Goal: Task Accomplishment & Management: Complete application form

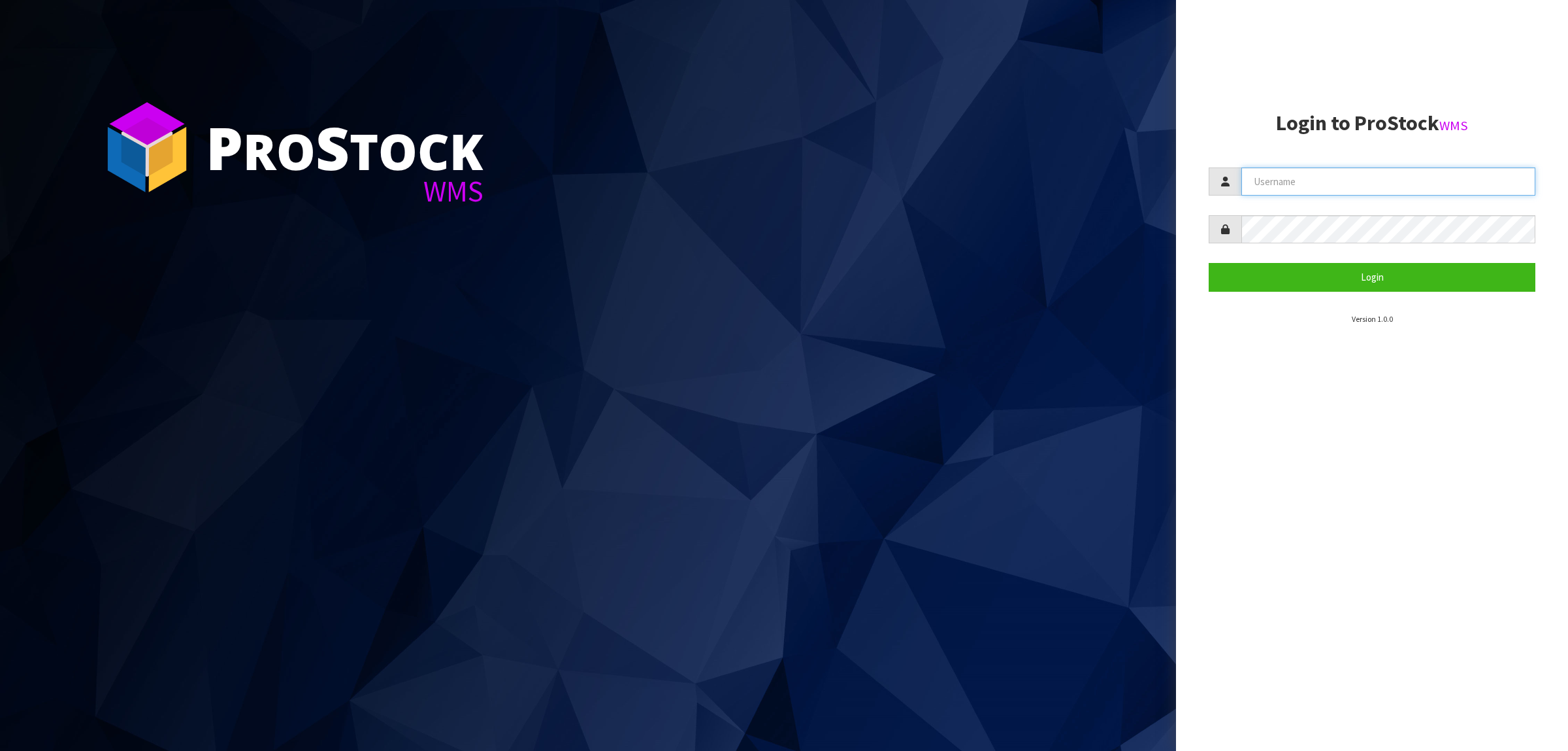
click at [1370, 184] on input "text" at bounding box center [1388, 182] width 294 height 28
paste input "KitchenAid"
type input "KitchenAid"
click at [1348, 282] on button "Login" at bounding box center [1371, 277] width 326 height 28
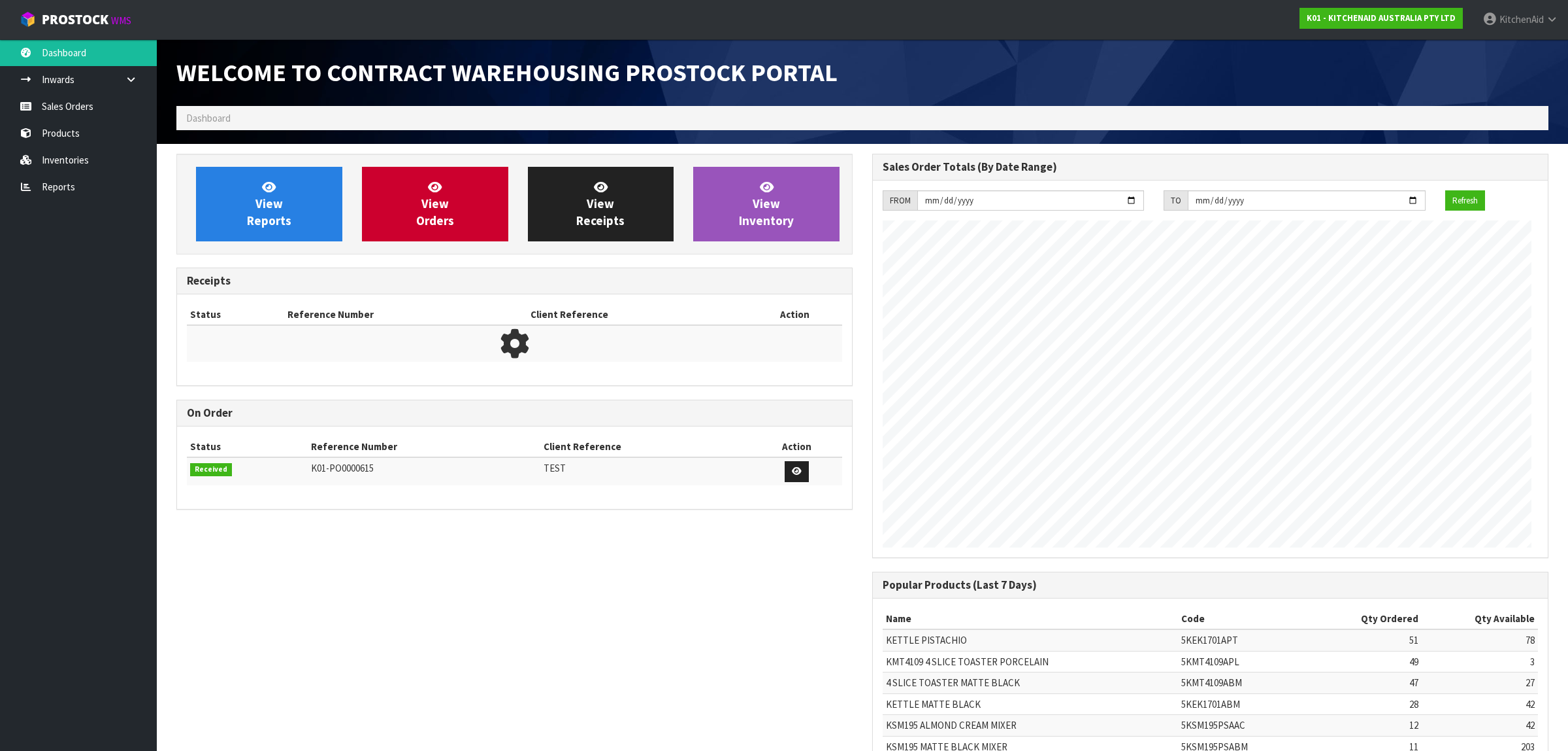
scroll to position [727, 689]
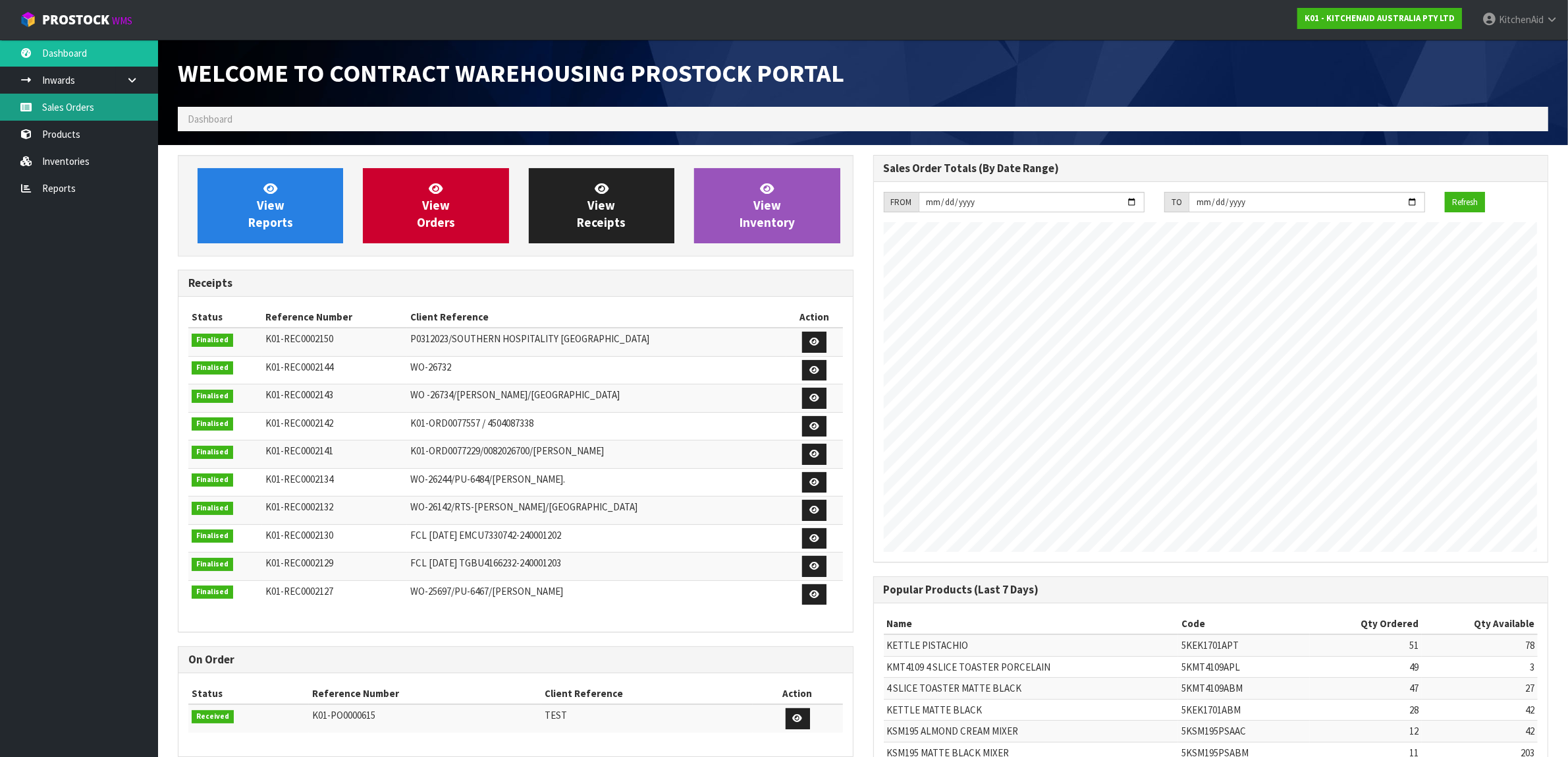
click at [76, 104] on link "Sales Orders" at bounding box center [79, 107] width 158 height 27
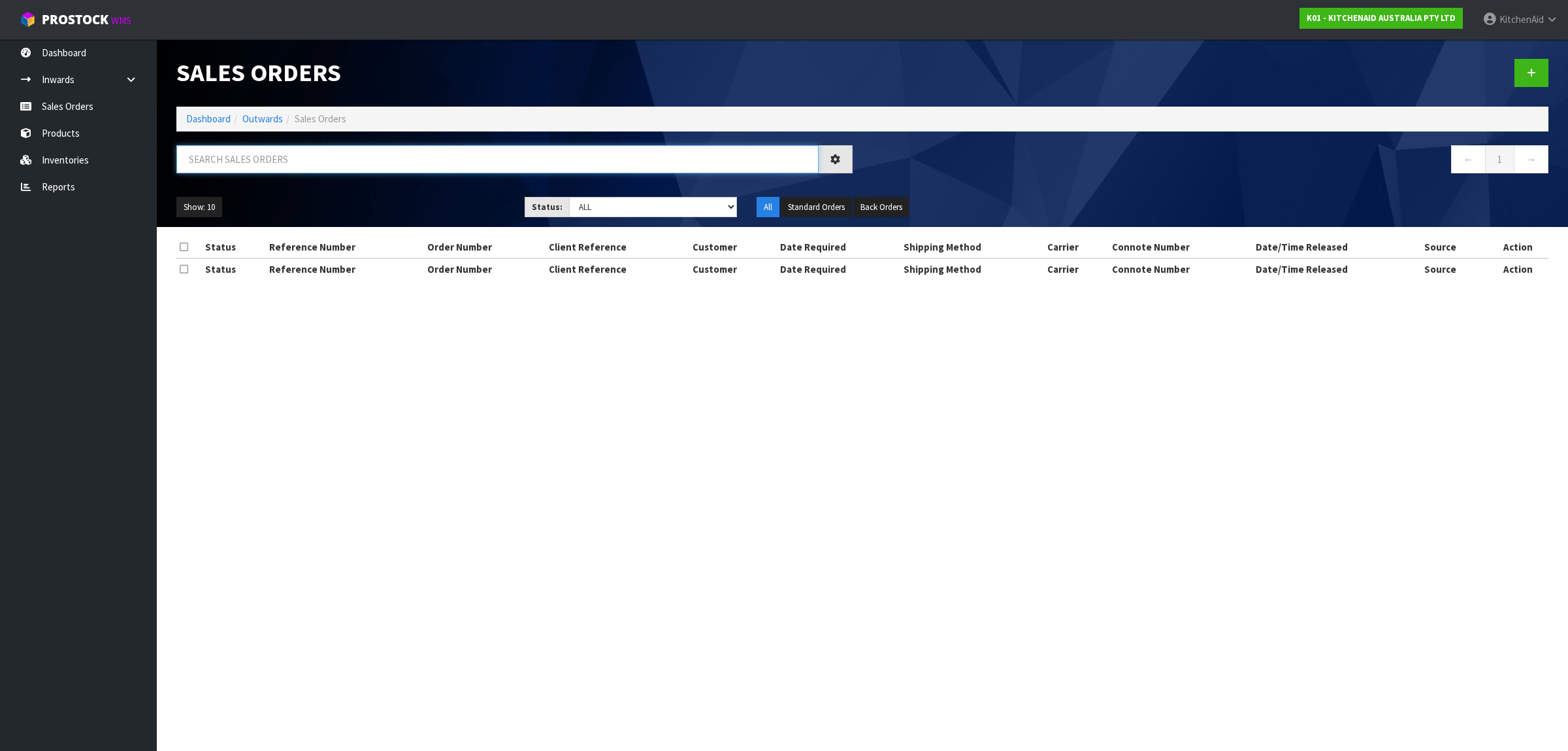
click at [281, 164] on input "text" at bounding box center [498, 159] width 642 height 28
paste input "0206775300"
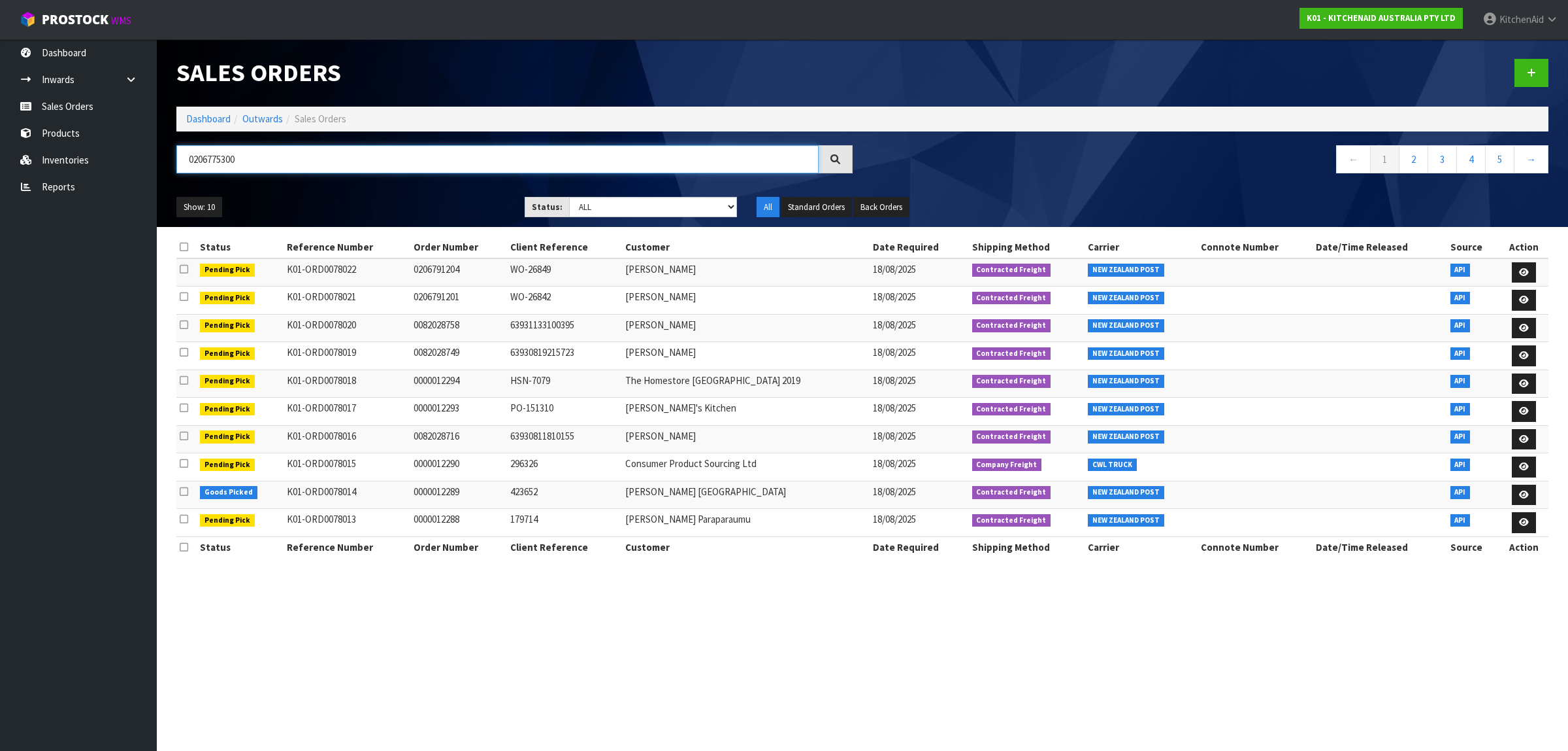
type input "0206775300"
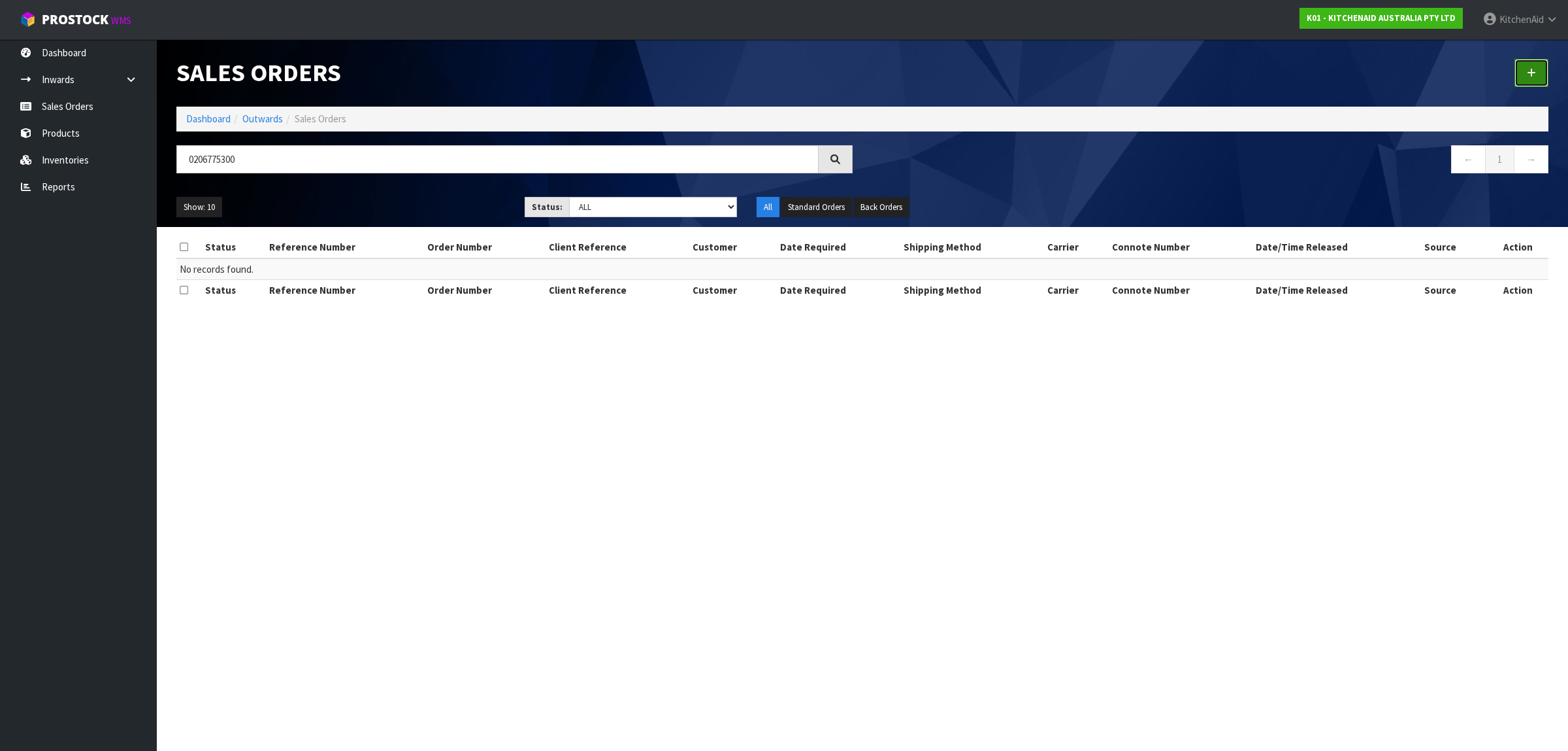
click at [1528, 62] on link at bounding box center [1531, 73] width 34 height 28
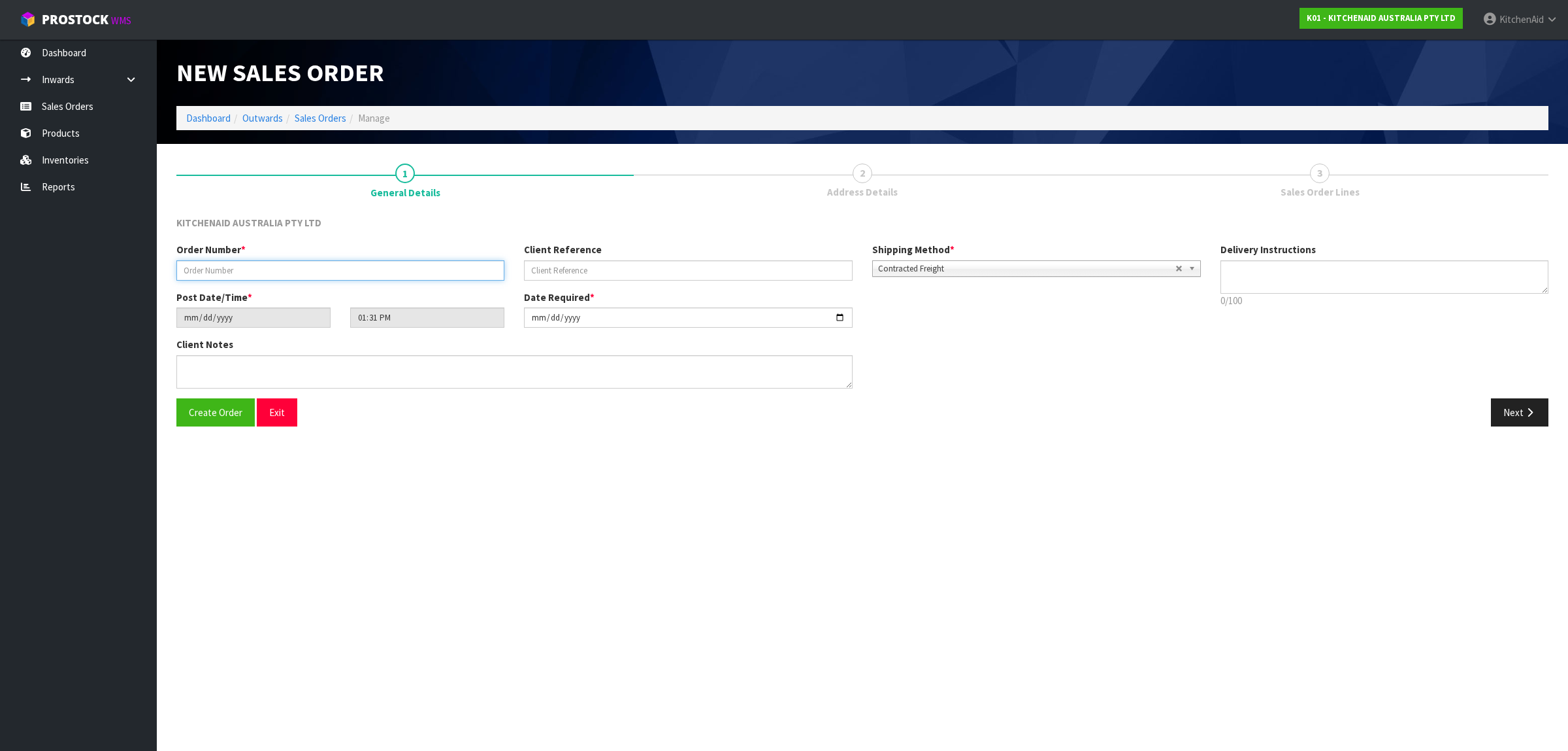
click at [264, 263] on input "text" at bounding box center [341, 271] width 328 height 21
paste input "0206775300"
type input "0206775300"
click at [596, 269] on input "text" at bounding box center [688, 271] width 328 height 21
paste input "KAAA-29107"
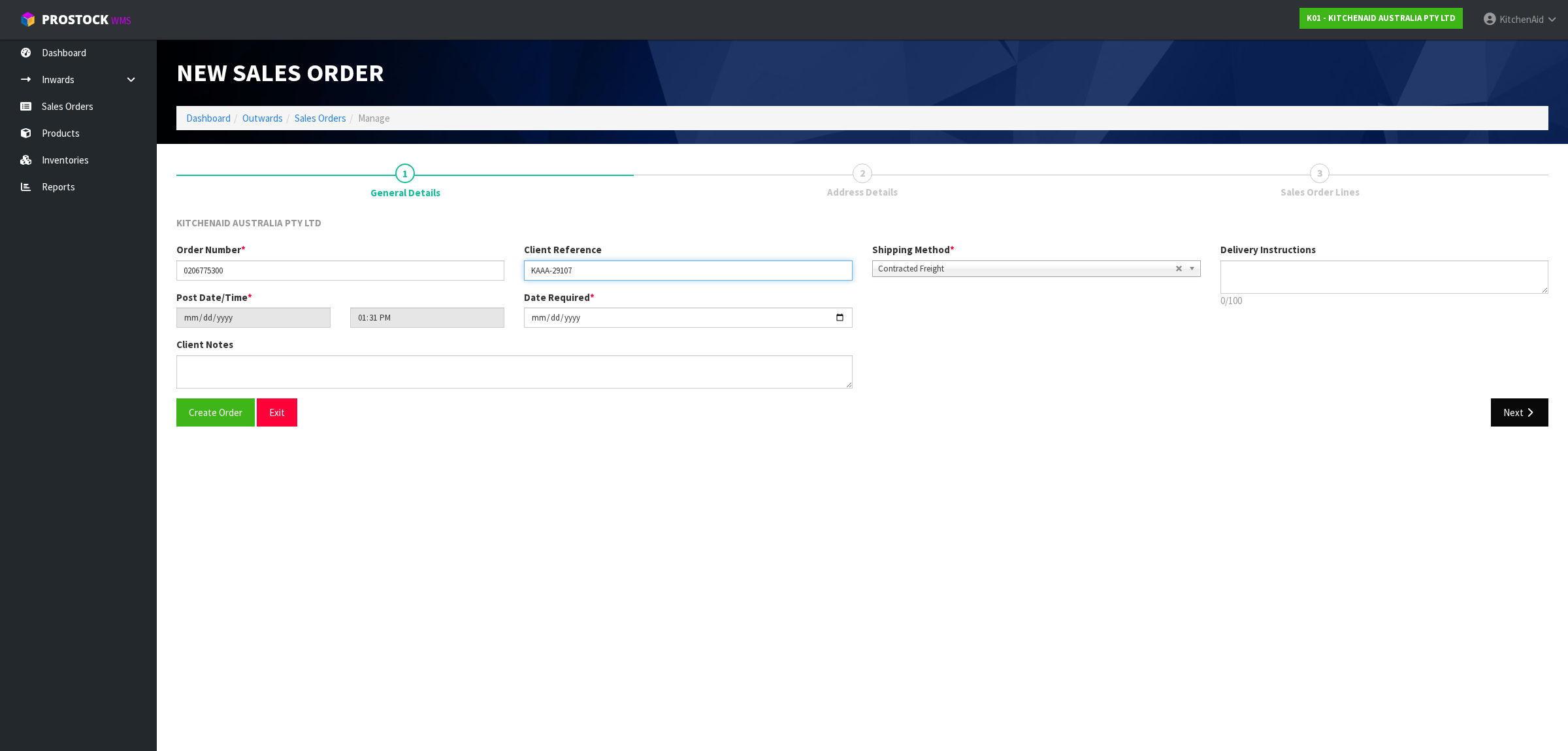
type input "KAAA-29107"
drag, startPoint x: 1519, startPoint y: 419, endPoint x: 1462, endPoint y: 410, distance: 57.7
click at [1514, 417] on button "Next" at bounding box center [1519, 412] width 57 height 28
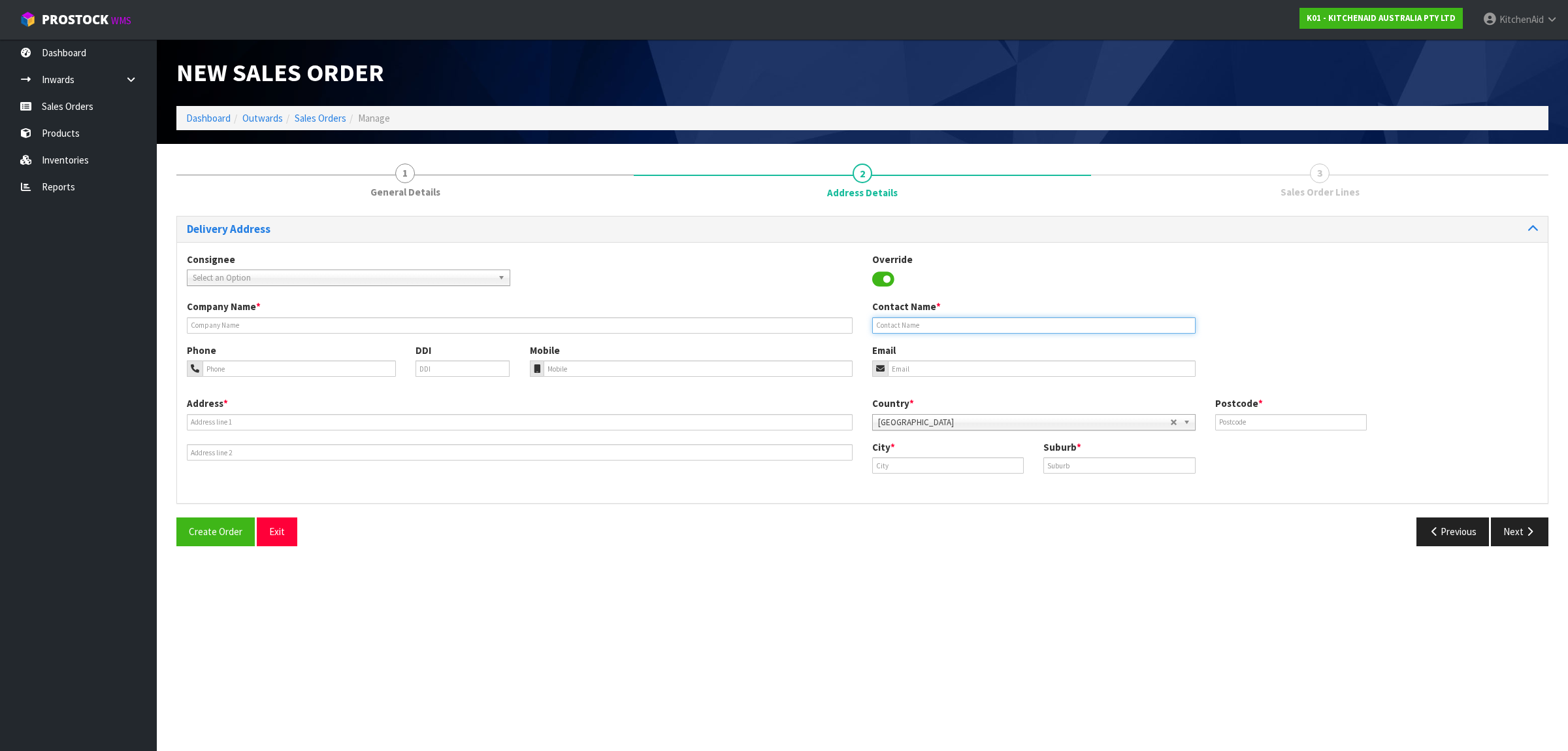
click at [962, 328] on input "text" at bounding box center [1035, 325] width 324 height 16
paste input "[PERSON_NAME]"
type input "[PERSON_NAME]"
click at [960, 367] on input "email" at bounding box center [1041, 368] width 308 height 16
paste input "[EMAIL_ADDRESS][DOMAIN_NAME]"
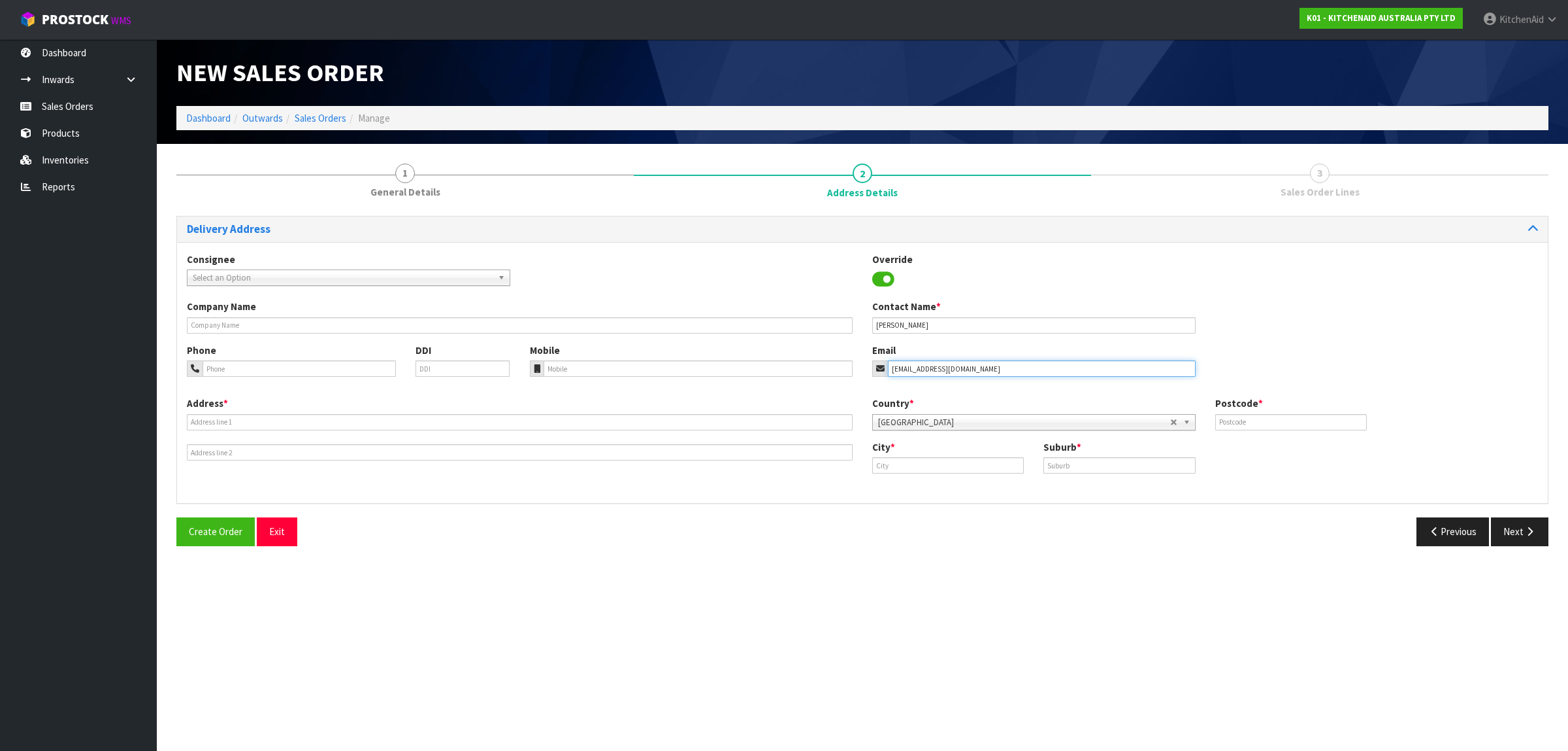
type input "[EMAIL_ADDRESS][DOMAIN_NAME]"
click at [308, 417] on input "text" at bounding box center [520, 422] width 666 height 16
paste input "4 DREAVER DRIVE WAITARA NZ : [GEOGRAPHIC_DATA] 4320"
click at [341, 423] on input "4 DREAVER DRIVE WAITARA NZ : [GEOGRAPHIC_DATA] 4320" at bounding box center [520, 422] width 666 height 16
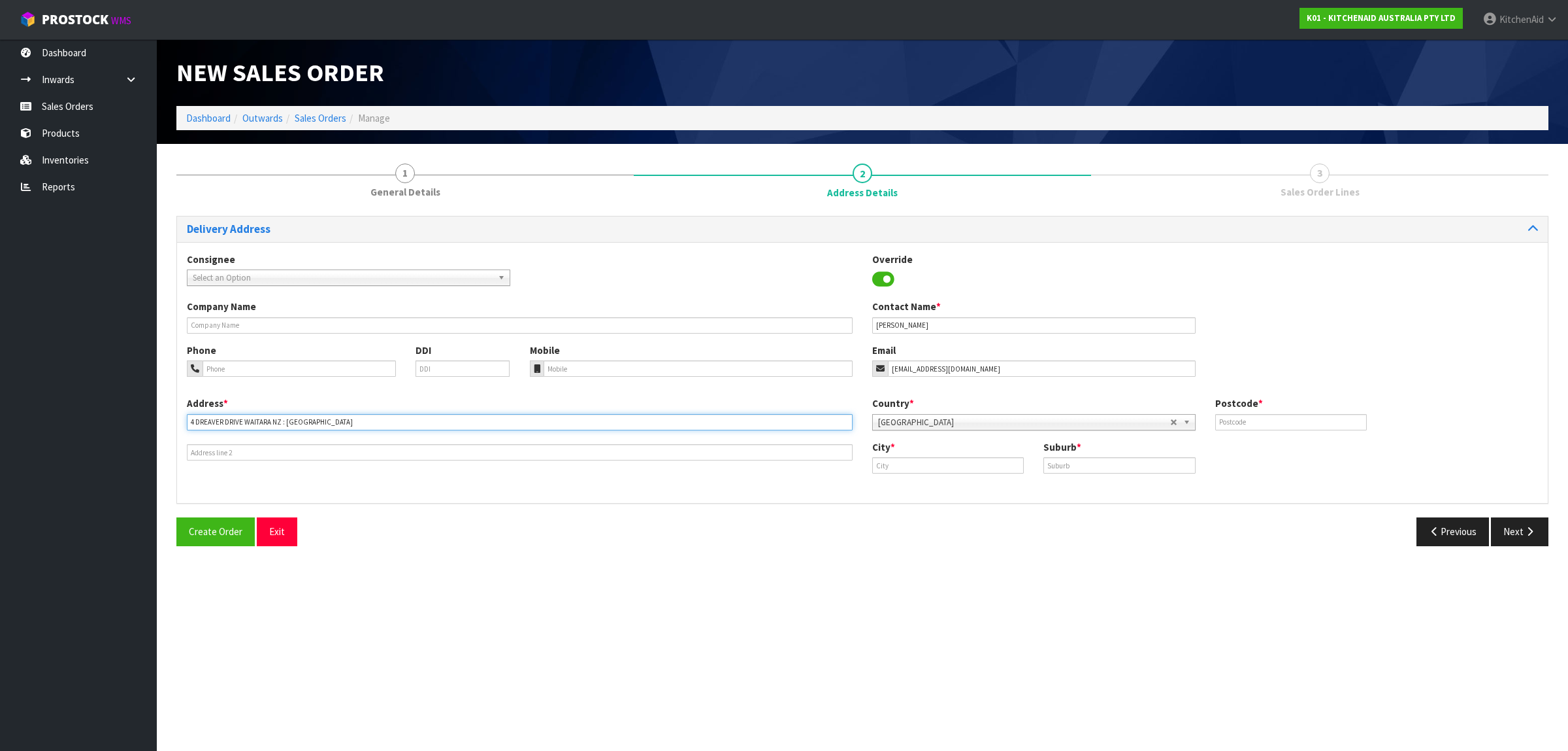
type input "4 DREAVER DRIVE WAITARA NZ : [GEOGRAPHIC_DATA]"
click at [1265, 423] on input "text" at bounding box center [1291, 422] width 151 height 16
paste input "4320"
type input "4320"
drag, startPoint x: 273, startPoint y: 421, endPoint x: 354, endPoint y: 412, distance: 81.5
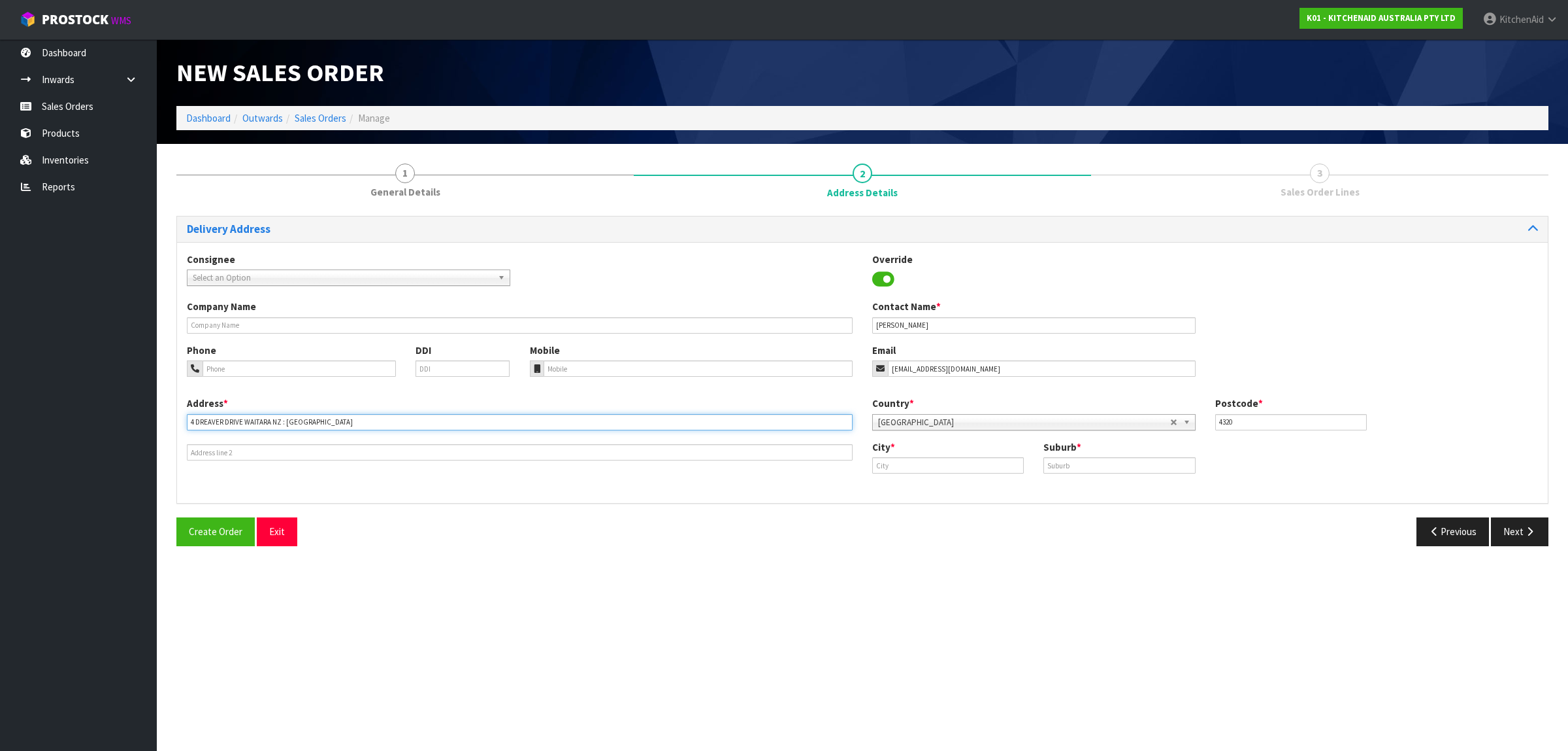
click at [354, 412] on div "Address * [STREET_ADDRESS] : [GEOGRAPHIC_DATA]" at bounding box center [519, 428] width 686 height 64
click at [251, 419] on input "[STREET_ADDRESS]" at bounding box center [520, 422] width 666 height 16
type input "[STREET_ADDRESS]"
click at [927, 466] on input "text" at bounding box center [948, 465] width 151 height 16
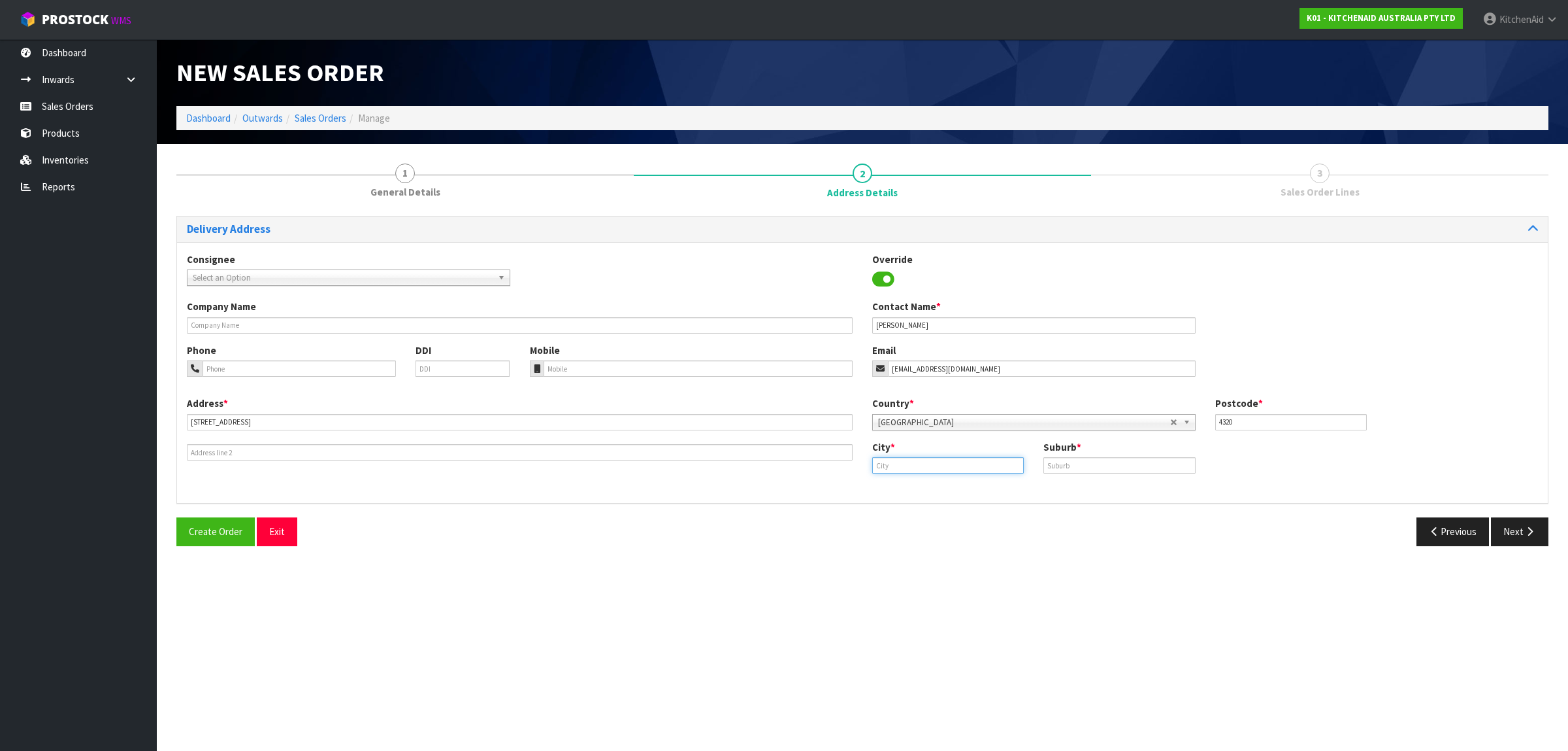
paste input "WAITARA"
drag, startPoint x: 911, startPoint y: 490, endPoint x: 917, endPoint y: 486, distance: 7.2
click at [913, 489] on strong "Waitara" at bounding box center [903, 487] width 35 height 12
type input "Waitara"
click at [1072, 462] on input "text" at bounding box center [1119, 465] width 151 height 16
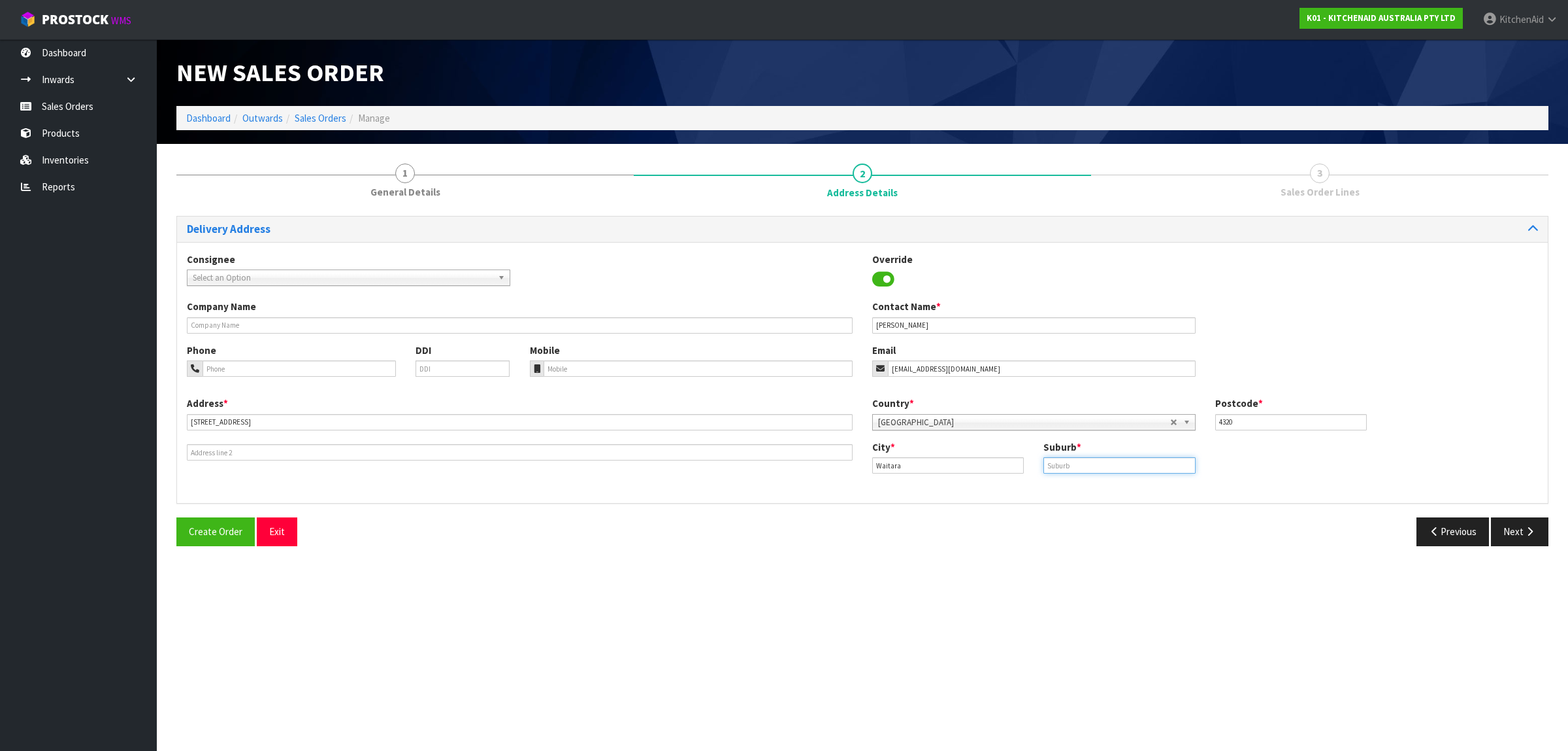
paste input "WAITARA"
type input "WAITARA"
drag, startPoint x: 1520, startPoint y: 526, endPoint x: 1513, endPoint y: 528, distance: 7.3
click at [1519, 527] on button "Next" at bounding box center [1519, 532] width 57 height 28
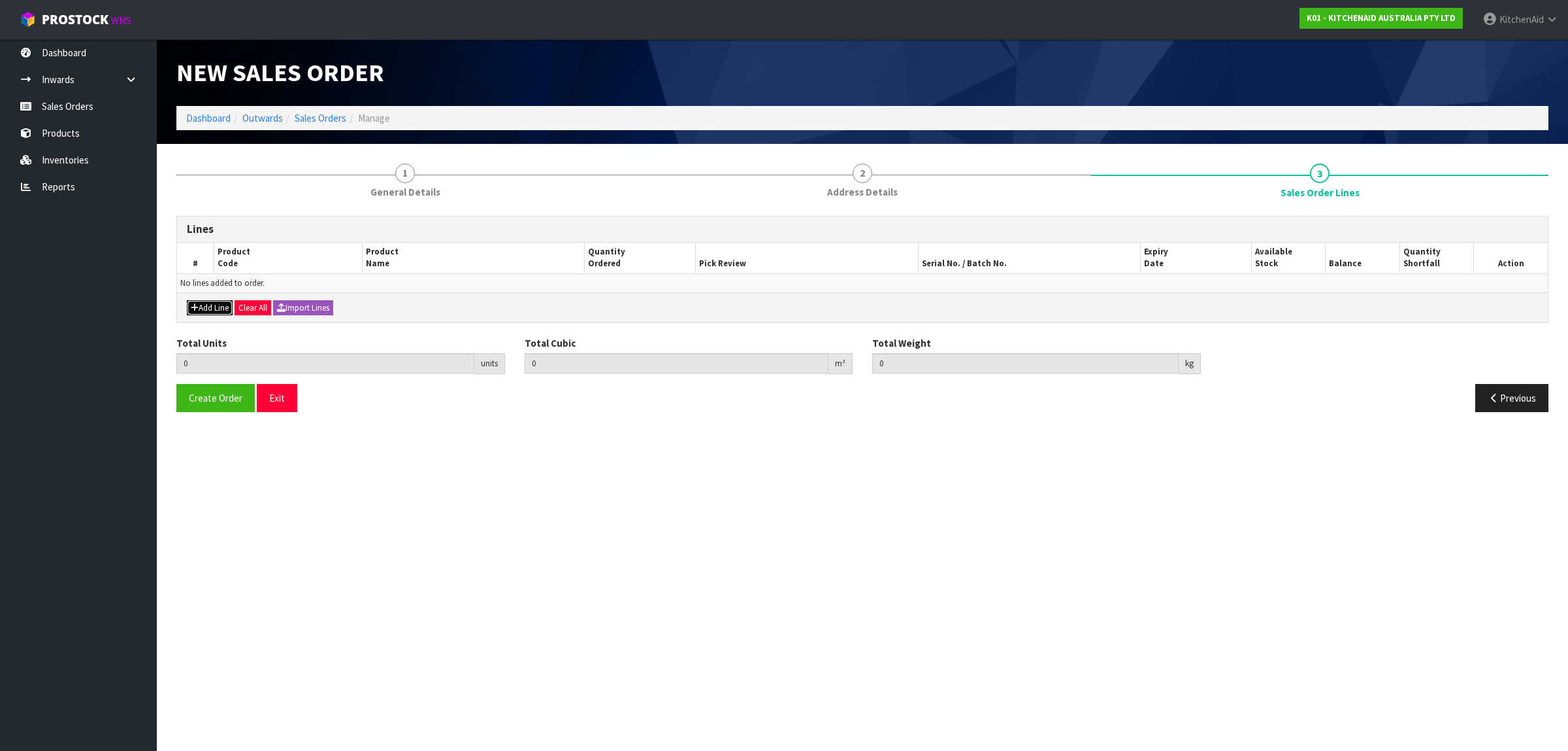
click at [194, 304] on icon "button" at bounding box center [195, 307] width 8 height 8
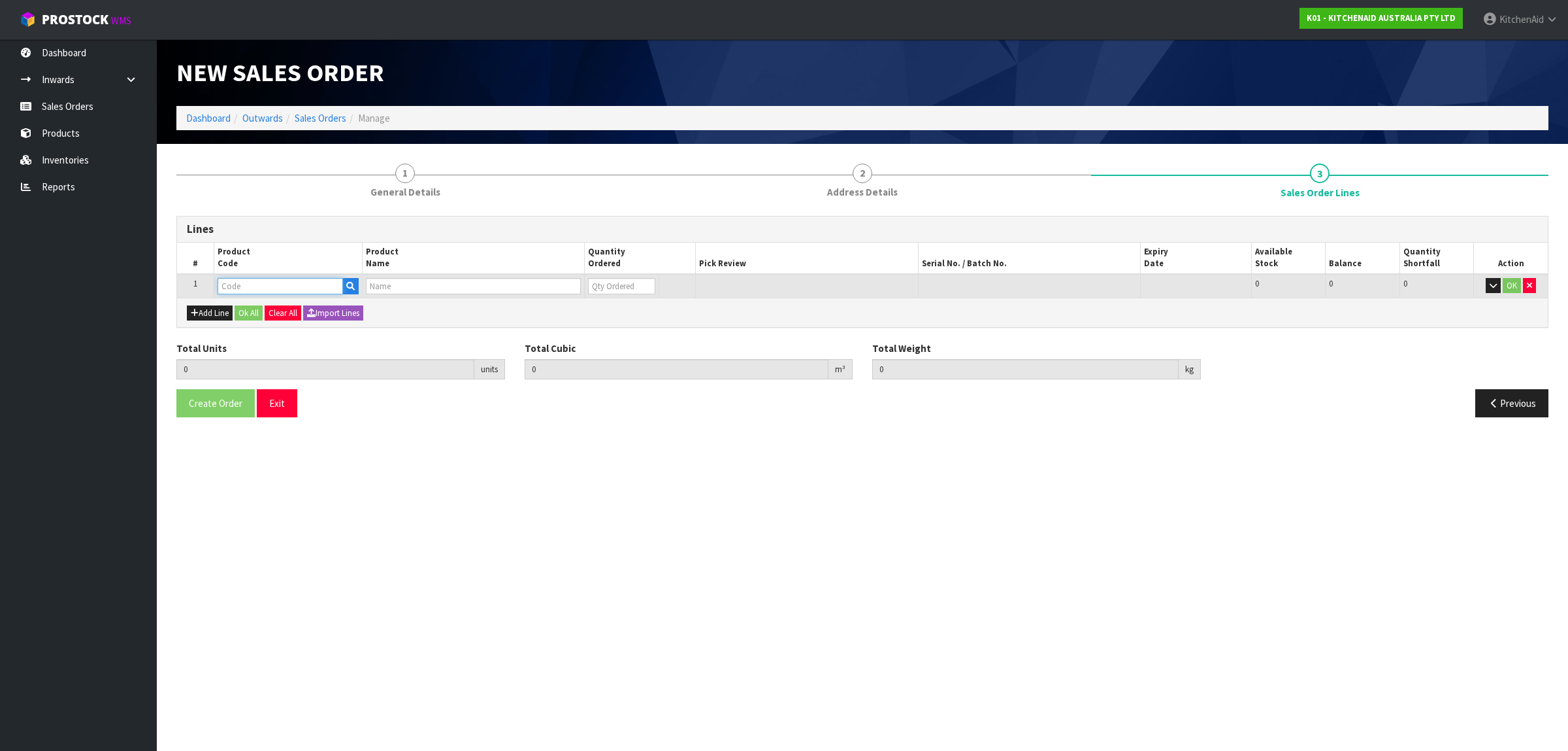
click at [239, 281] on input "text" at bounding box center [279, 285] width 125 height 16
paste input "WP9704230VP"
type input "WP9704230VP"
type input "0.000000"
type input "0.000"
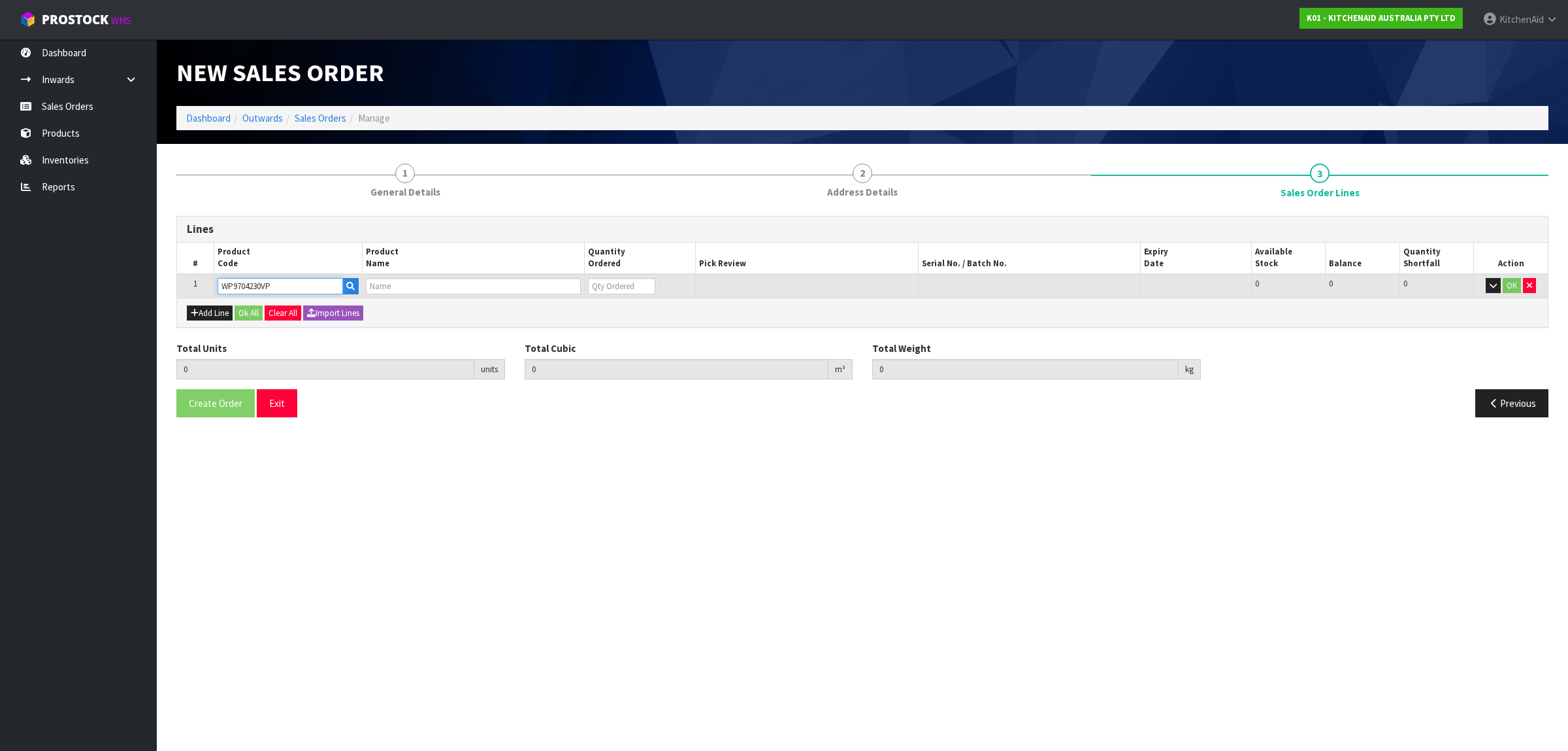
type input "CLUTCH COUPLING KSB5 KSB52"
type input "0"
type input "WP9704230VP"
type input "1"
type input "0.000001"
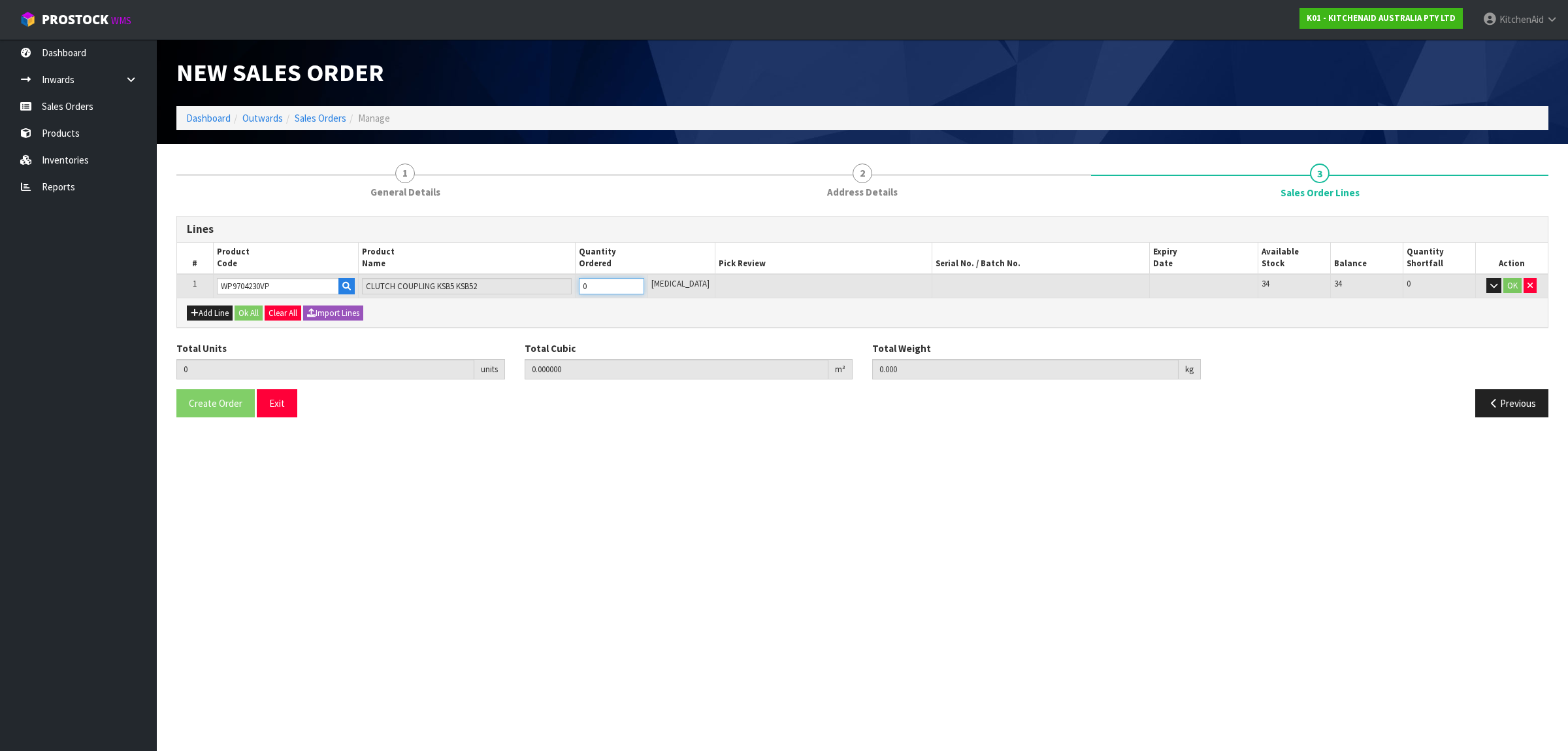
type input "0.01"
type input "1"
click at [644, 281] on input "1" at bounding box center [611, 285] width 65 height 16
type input "2"
type input "0.000002"
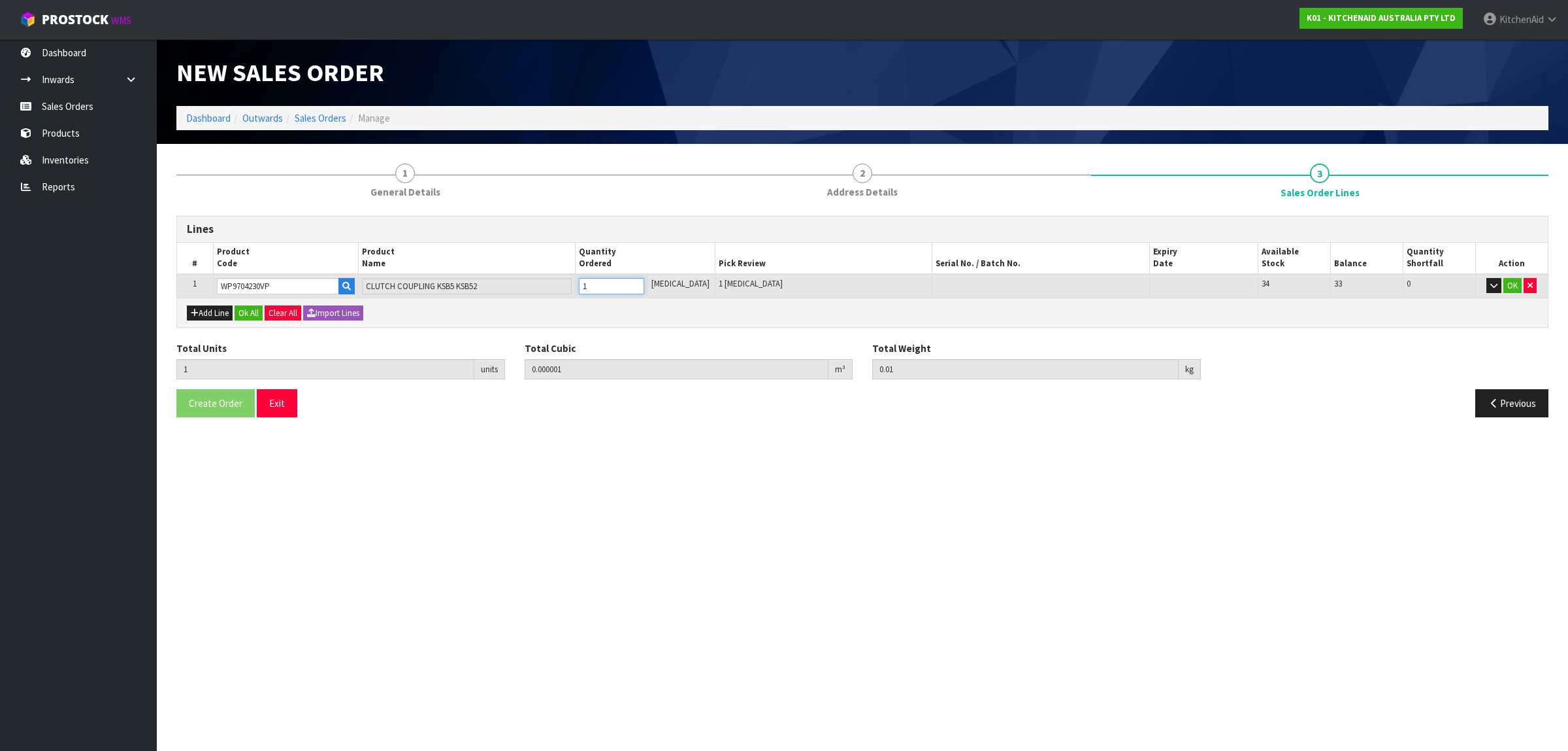
type input "0.02"
type input "2"
click at [644, 281] on input "2" at bounding box center [611, 285] width 65 height 16
click at [246, 312] on button "Ok All" at bounding box center [248, 312] width 28 height 16
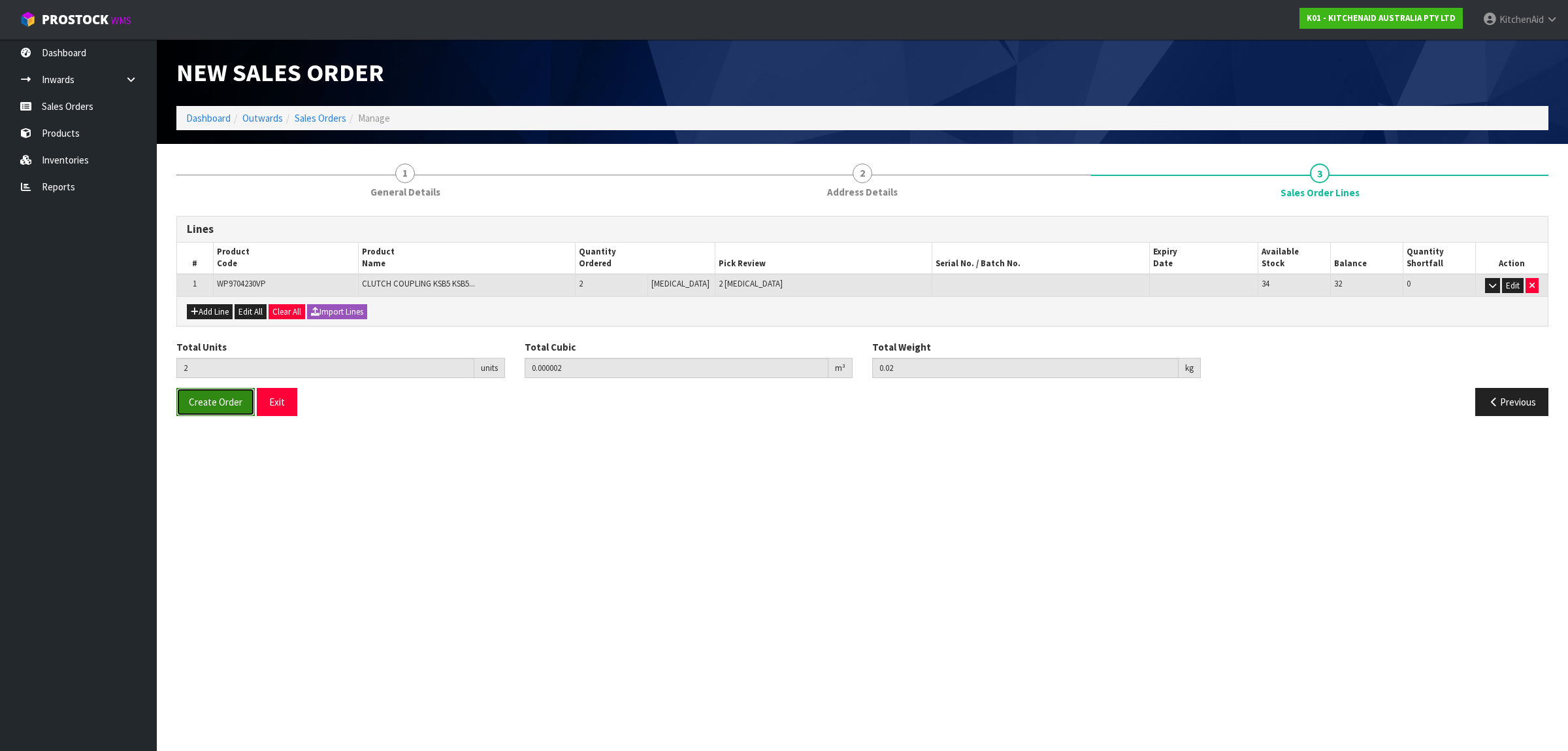
click at [204, 400] on span "Create Order" at bounding box center [215, 401] width 54 height 12
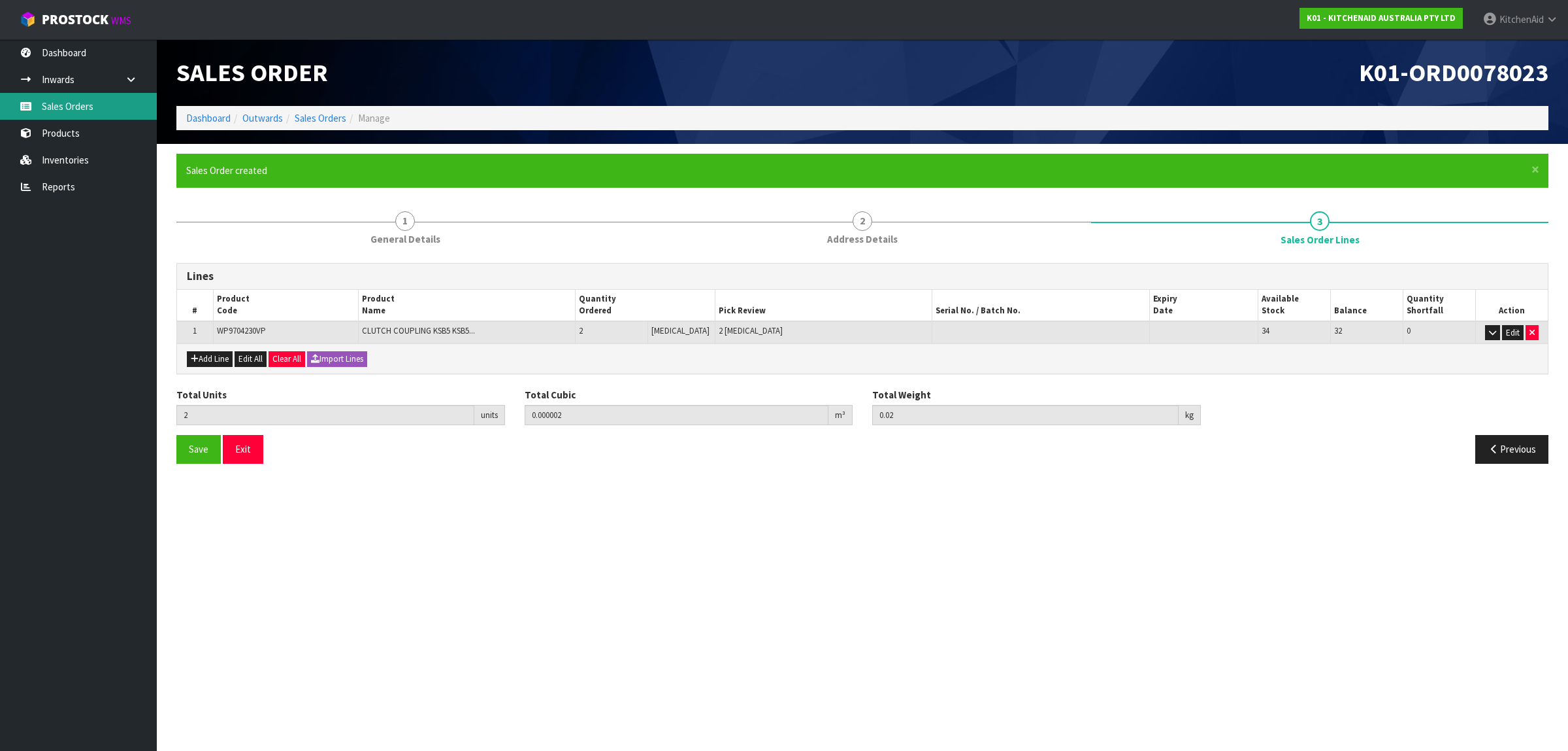
click at [54, 104] on link "Sales Orders" at bounding box center [78, 106] width 157 height 26
